Goal: Task Accomplishment & Management: Manage account settings

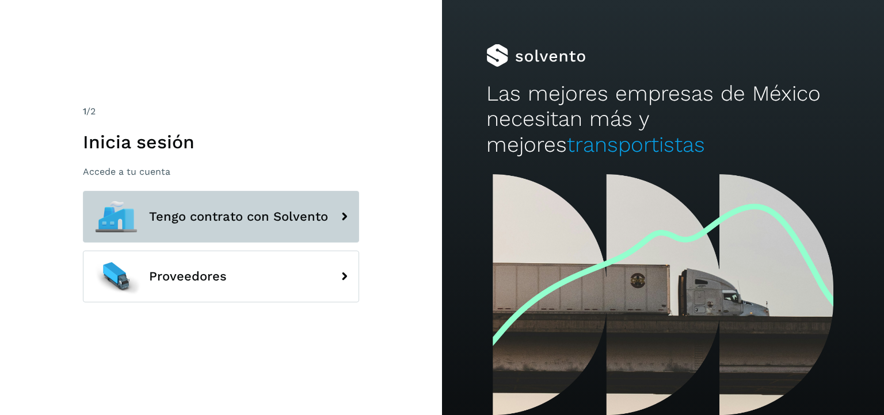
click at [315, 221] on span "Tengo contrato con Solvento" at bounding box center [238, 217] width 179 height 14
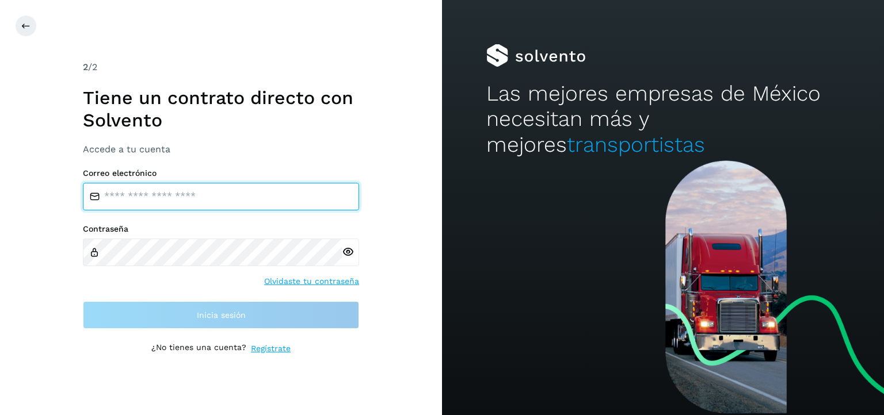
click at [278, 197] on input "email" at bounding box center [221, 197] width 276 height 28
type input "**********"
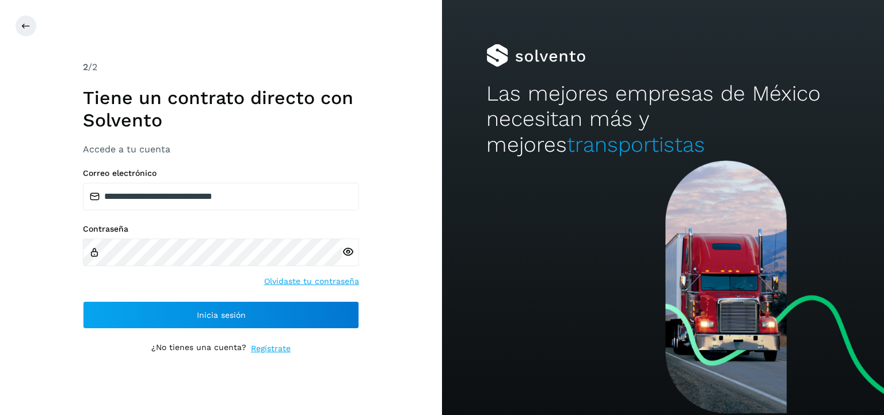
click at [349, 248] on icon at bounding box center [348, 252] width 12 height 12
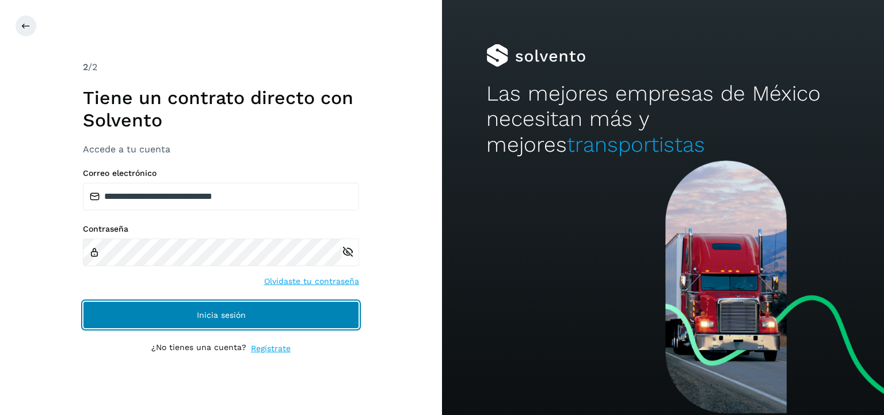
click at [246, 311] on button "Inicia sesión" at bounding box center [221, 315] width 276 height 28
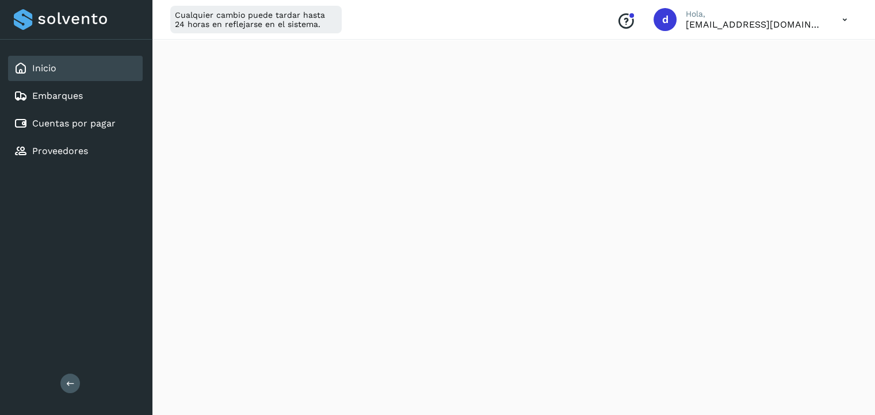
scroll to position [212, 0]
click at [99, 127] on link "Cuentas por pagar" at bounding box center [73, 123] width 83 height 11
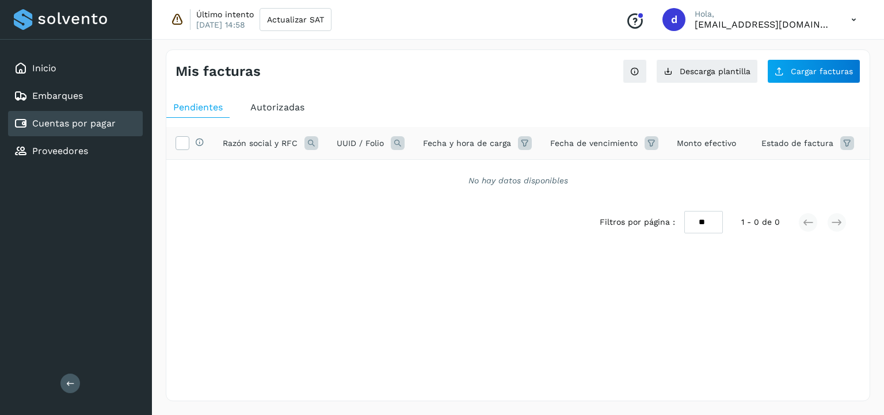
click at [279, 102] on span "Autorizadas" at bounding box center [277, 107] width 54 height 11
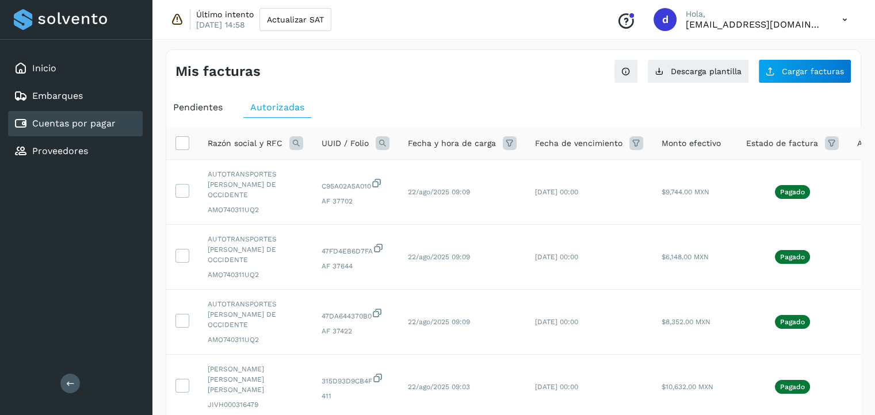
click at [203, 113] on div "Pendientes" at bounding box center [197, 107] width 63 height 21
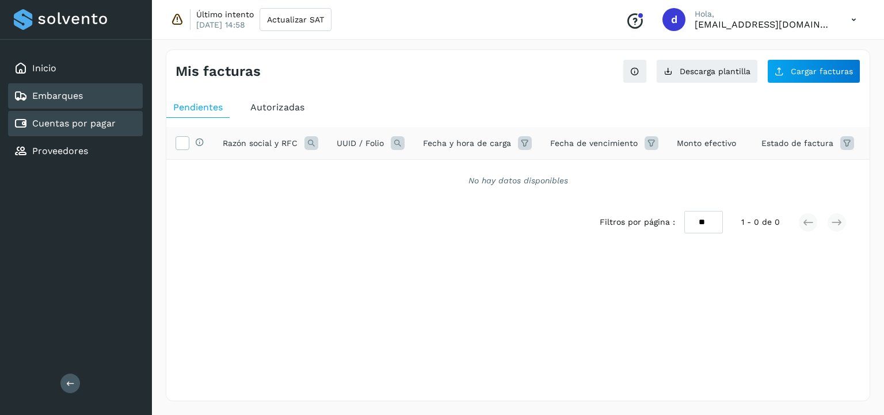
click at [67, 98] on link "Embarques" at bounding box center [57, 95] width 51 height 11
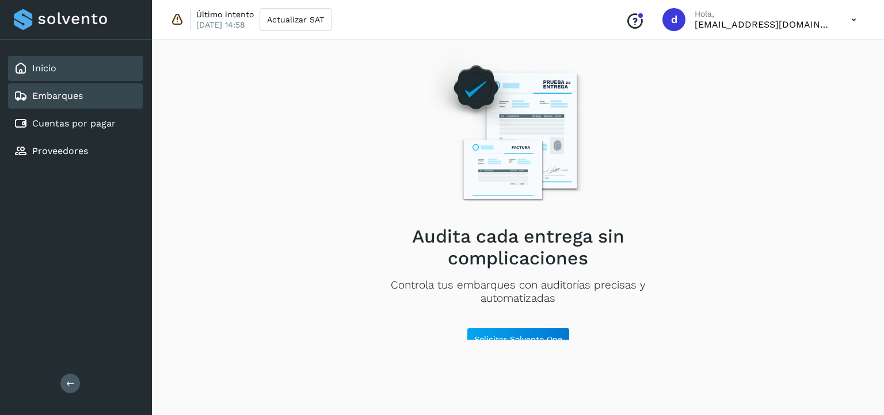
click at [103, 74] on div "Inicio" at bounding box center [75, 68] width 135 height 25
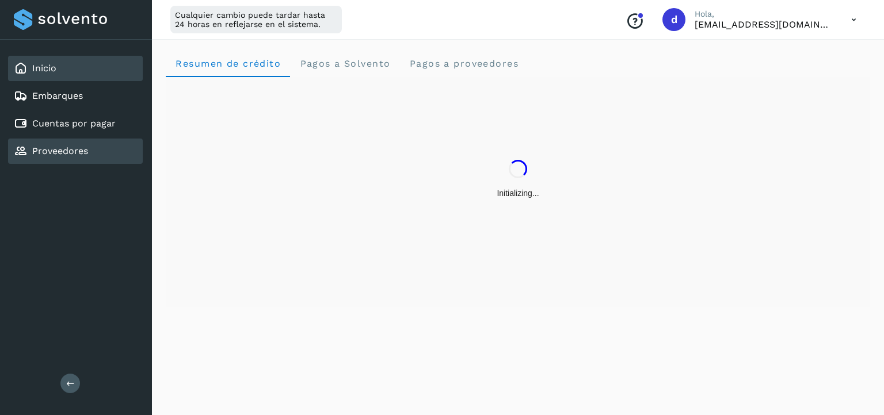
click at [96, 156] on div "Proveedores" at bounding box center [75, 151] width 135 height 25
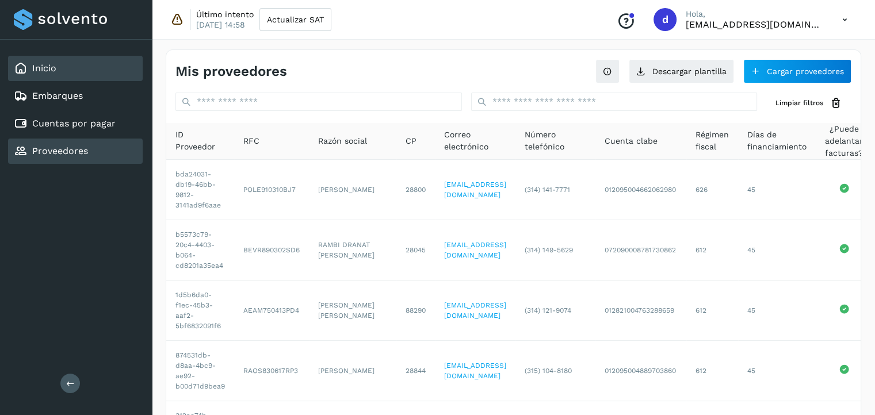
click at [74, 71] on div "Inicio" at bounding box center [75, 68] width 135 height 25
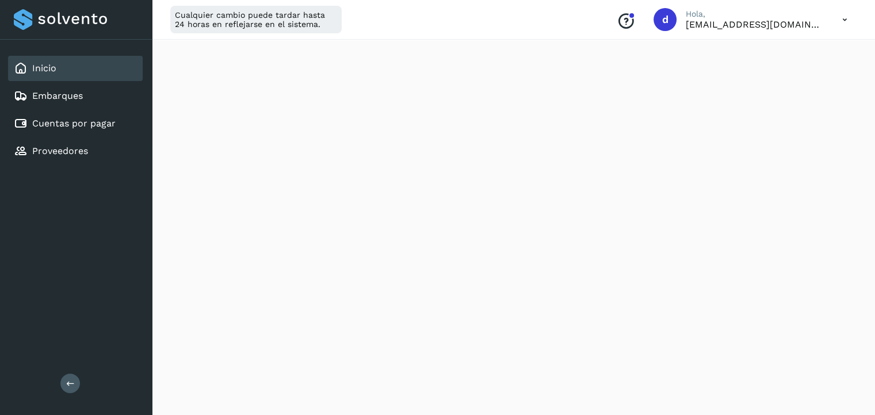
scroll to position [226, 0]
click at [79, 66] on div "Inicio" at bounding box center [75, 68] width 135 height 25
click at [110, 155] on div "Proveedores" at bounding box center [75, 151] width 135 height 25
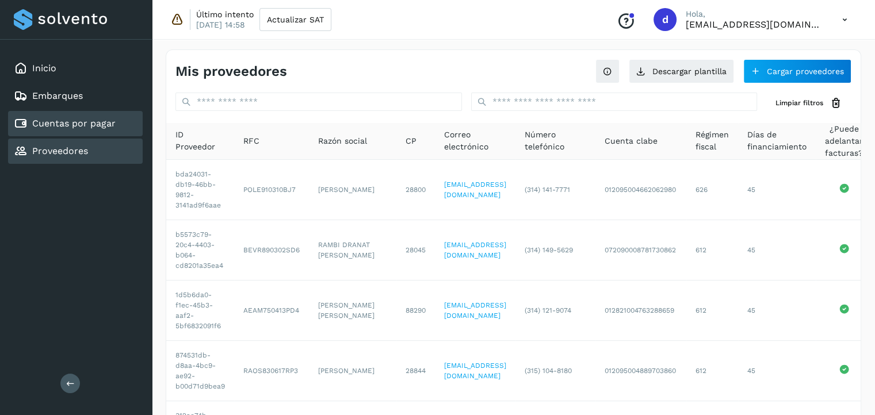
click at [105, 125] on link "Cuentas por pagar" at bounding box center [73, 123] width 83 height 11
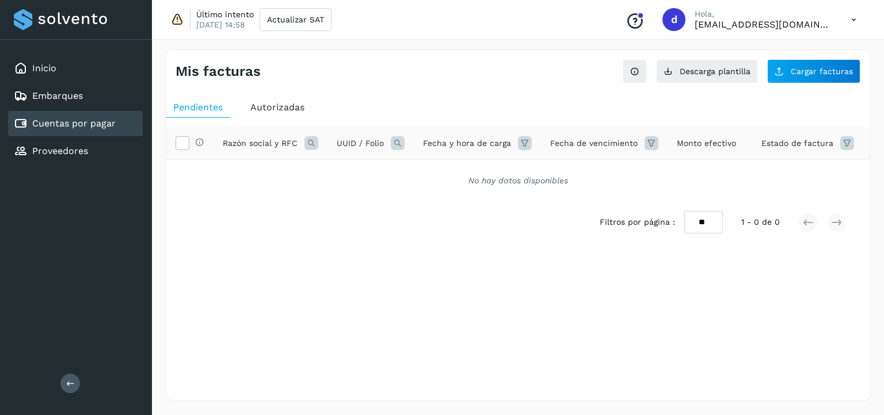
click at [255, 111] on span "Autorizadas" at bounding box center [277, 107] width 54 height 11
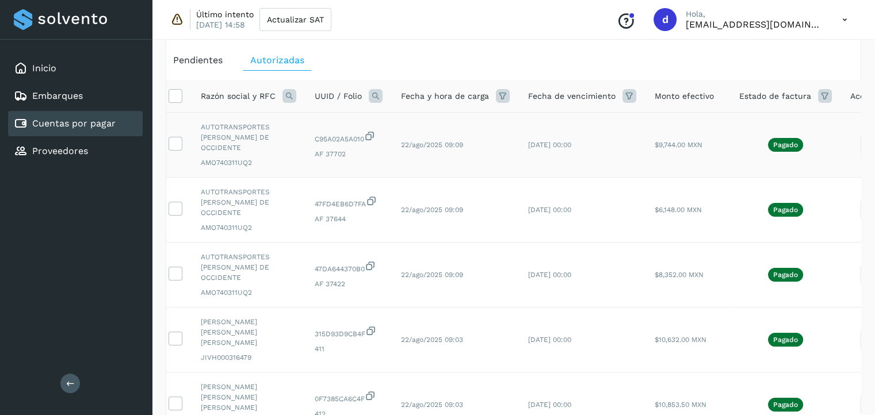
scroll to position [0, 2]
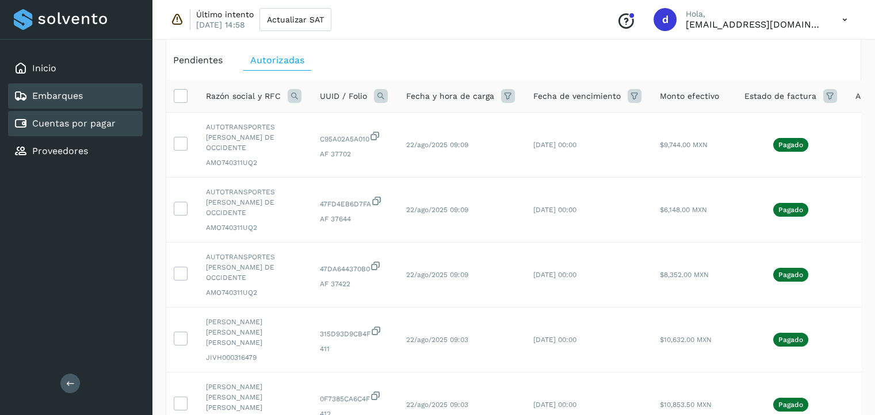
click at [89, 102] on div "Embarques" at bounding box center [75, 95] width 135 height 25
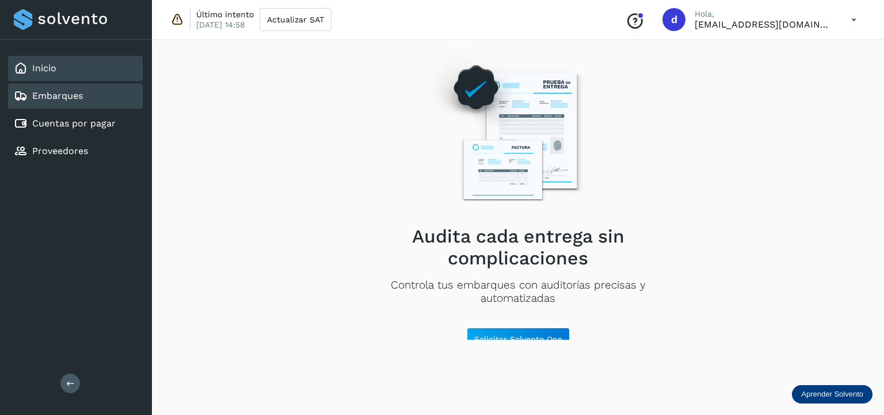
click at [84, 62] on div "Inicio" at bounding box center [75, 68] width 135 height 25
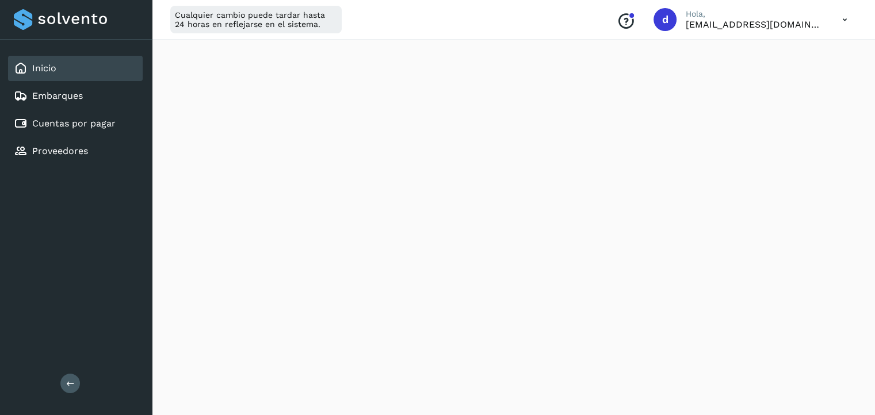
scroll to position [697, 0]
